Goal: Transaction & Acquisition: Obtain resource

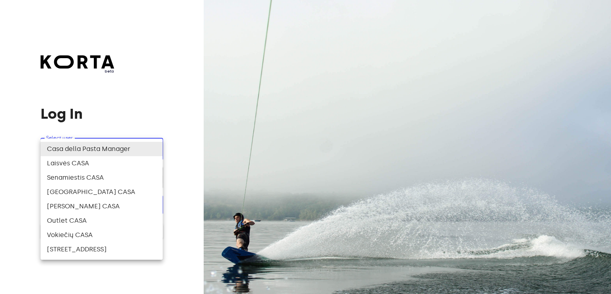
click at [86, 150] on body "beta Log In Select user ​ ​ ​ Log In Log In with e-mail Need an Account? Create…" at bounding box center [305, 147] width 611 height 294
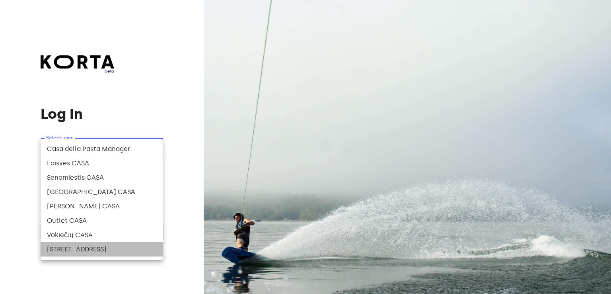
click at [85, 250] on li "[STREET_ADDRESS]" at bounding box center [102, 249] width 122 height 14
type input "141"
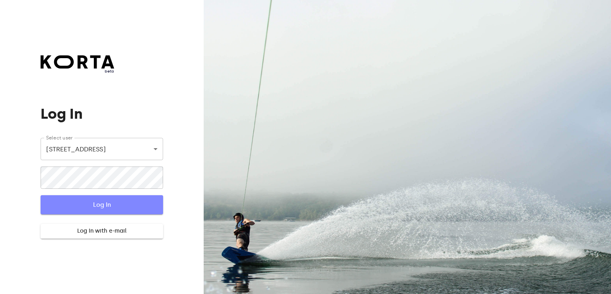
click at [90, 203] on span "Log In" at bounding box center [101, 204] width 97 height 10
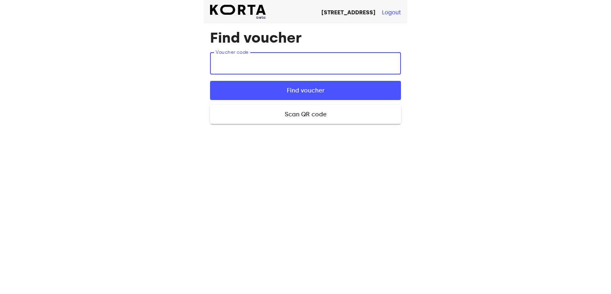
click at [244, 62] on input "text" at bounding box center [305, 63] width 191 height 22
type input "dcPHI"
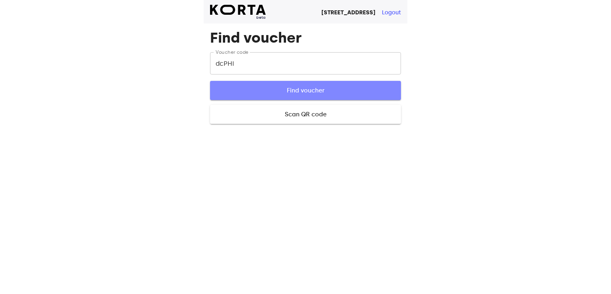
click at [324, 86] on span "Find voucher" at bounding box center [306, 90] width 166 height 10
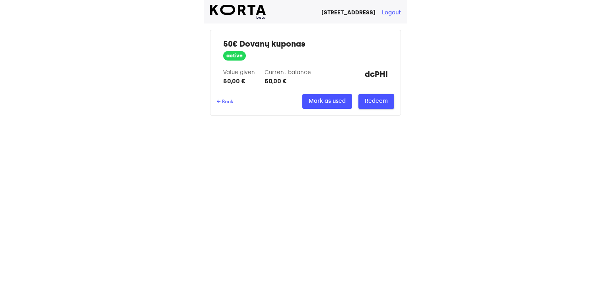
click at [385, 97] on span "Redeem" at bounding box center [376, 101] width 23 height 10
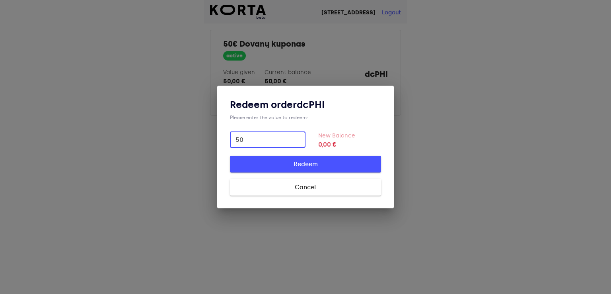
type input "50"
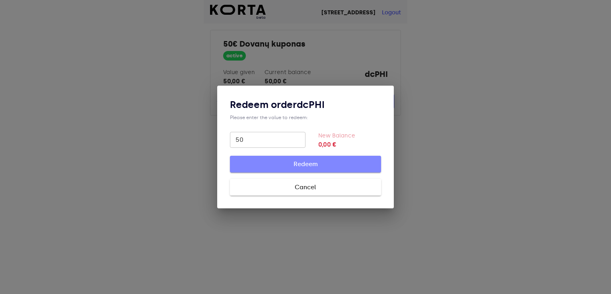
click at [304, 162] on span "Redeem" at bounding box center [306, 164] width 126 height 10
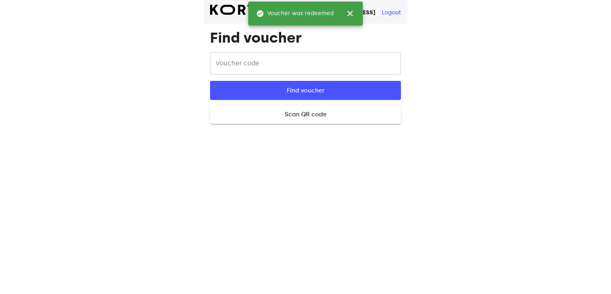
click at [284, 76] on form "Voucher code Voucher code Find voucher Scan QR code Close camera" at bounding box center [305, 88] width 191 height 72
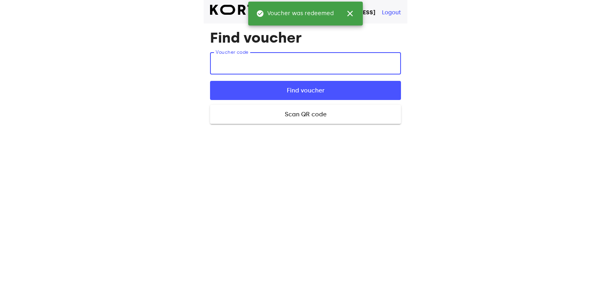
click at [271, 64] on input "text" at bounding box center [305, 63] width 191 height 22
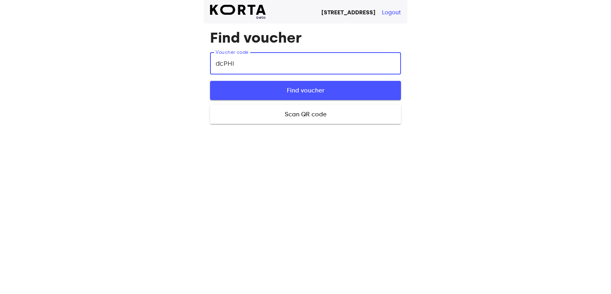
type input "dcPHI"
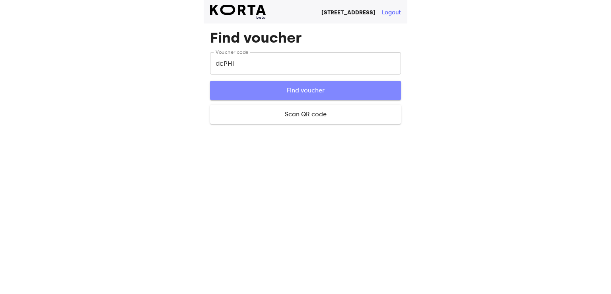
click at [285, 90] on span "Find voucher" at bounding box center [306, 90] width 166 height 10
